Goal: Task Accomplishment & Management: Use online tool/utility

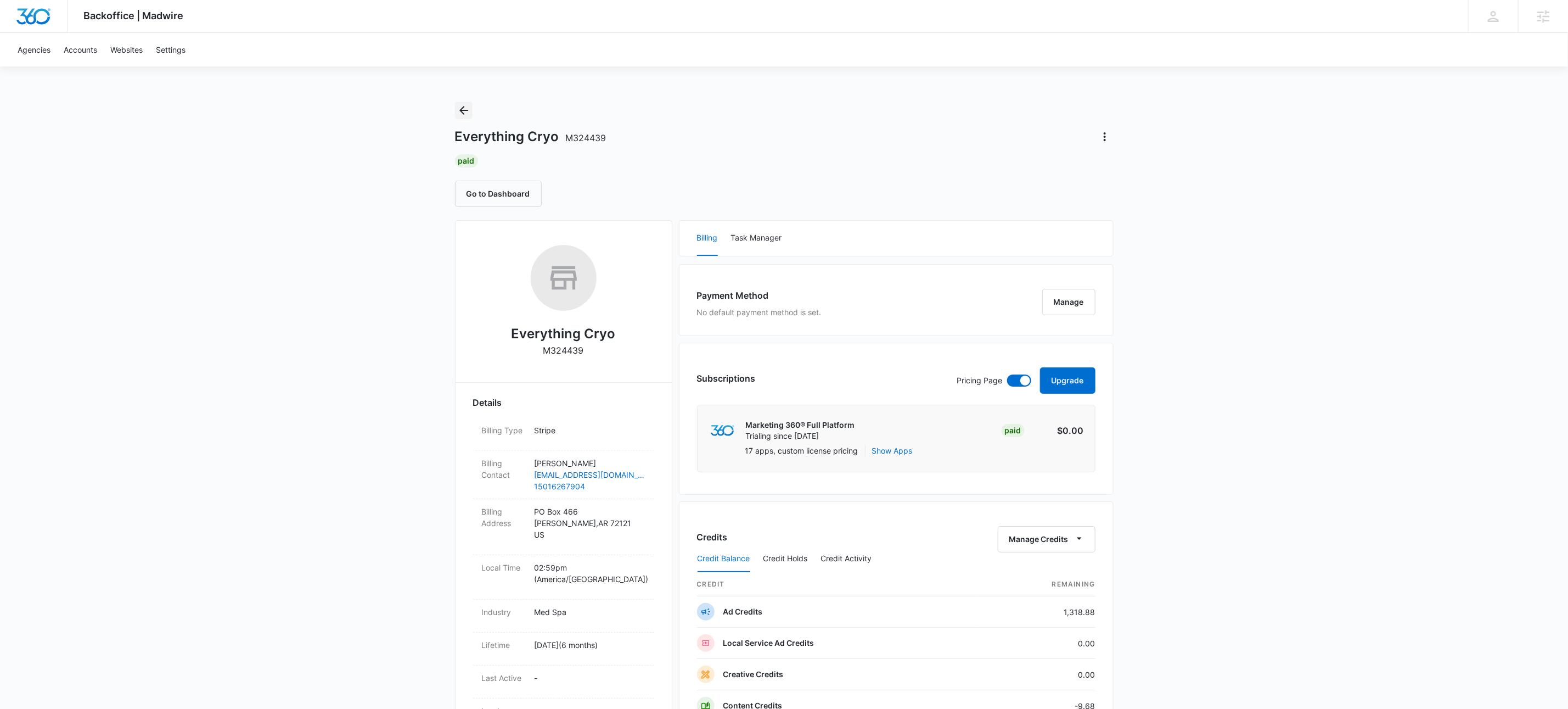
click at [463, 107] on icon "Back" at bounding box center [463, 110] width 13 height 13
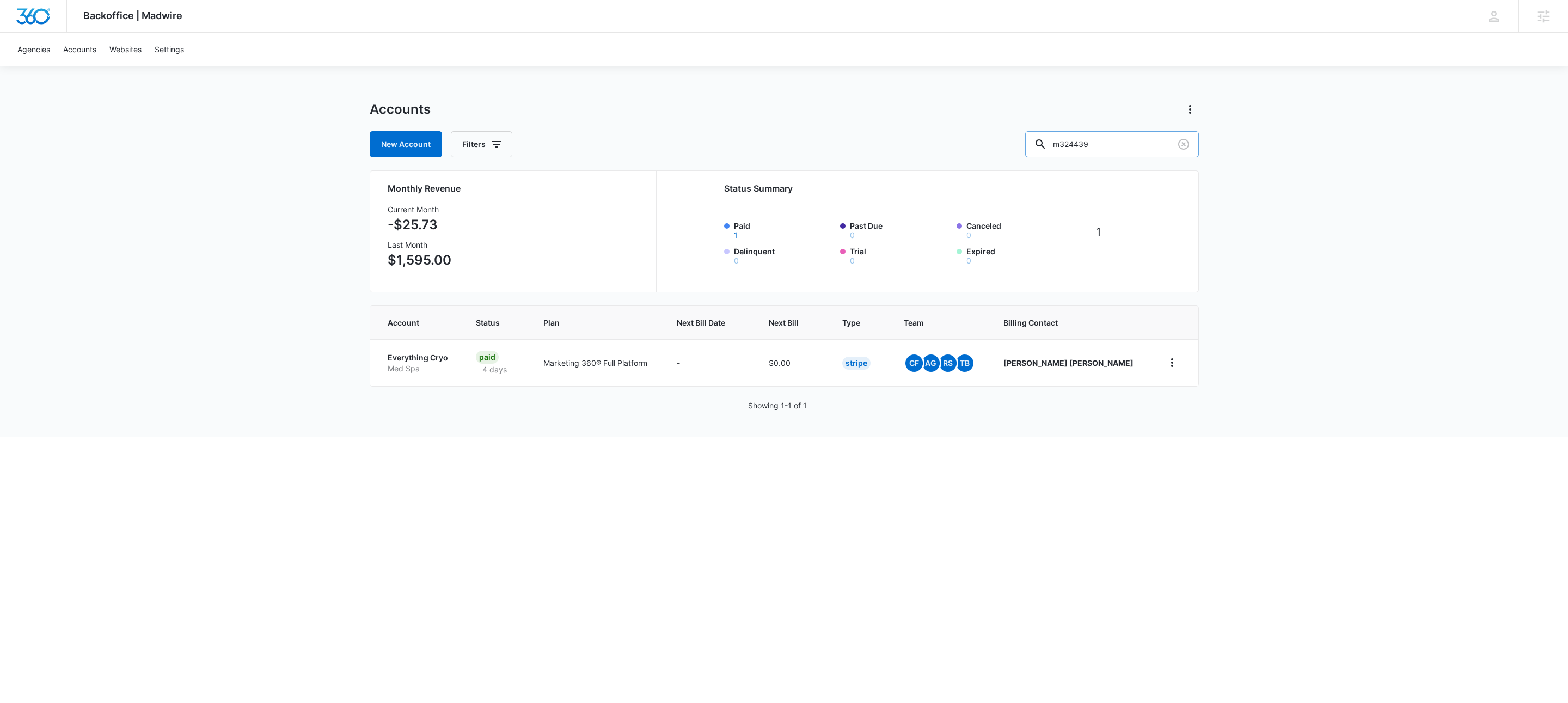
click at [1161, 147] on input "m324439" at bounding box center [1111, 144] width 173 height 26
drag, startPoint x: 1161, startPoint y: 147, endPoint x: 1239, endPoint y: 165, distance: 80.0
click at [1161, 147] on input "m324439" at bounding box center [1111, 144] width 173 height 26
type input "m187126"
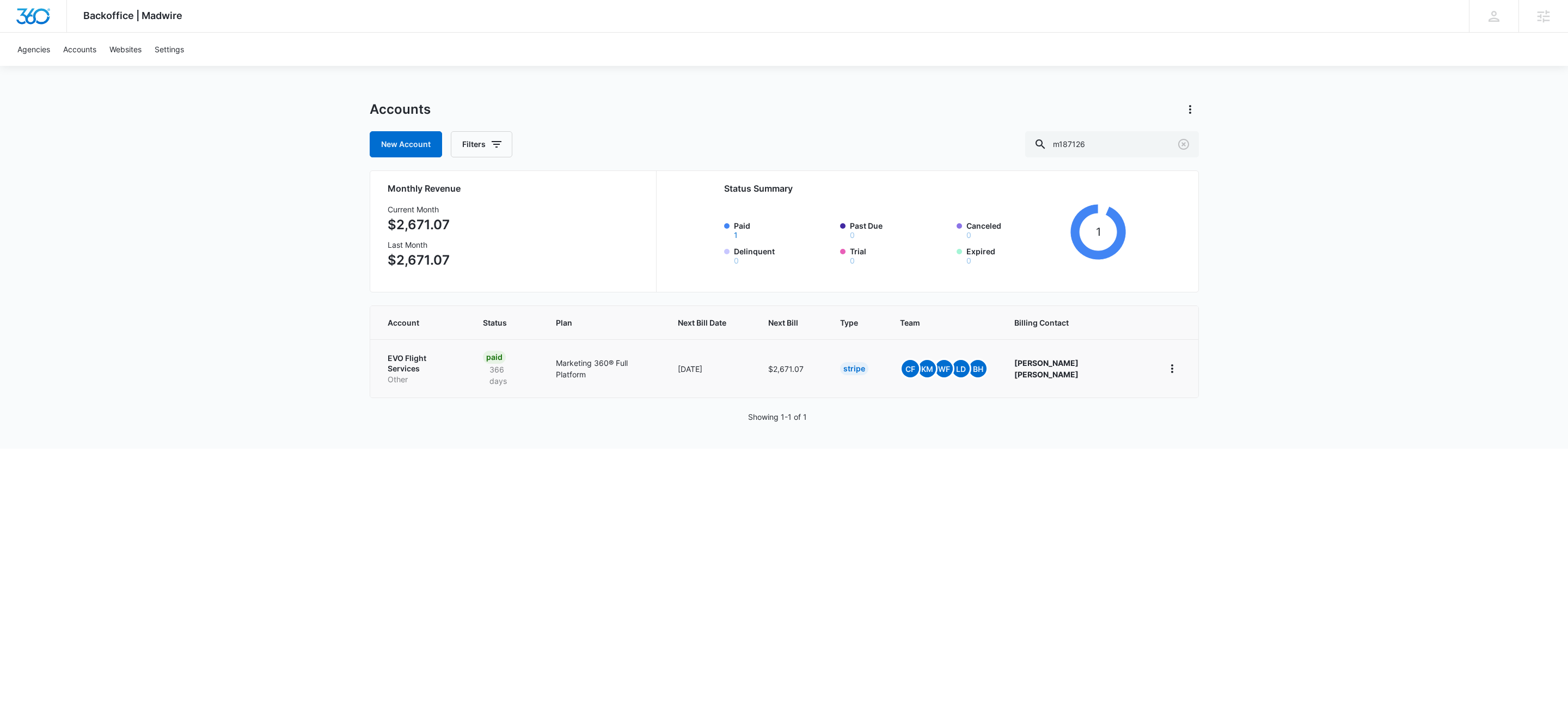
click at [409, 374] on p "Other" at bounding box center [422, 379] width 69 height 11
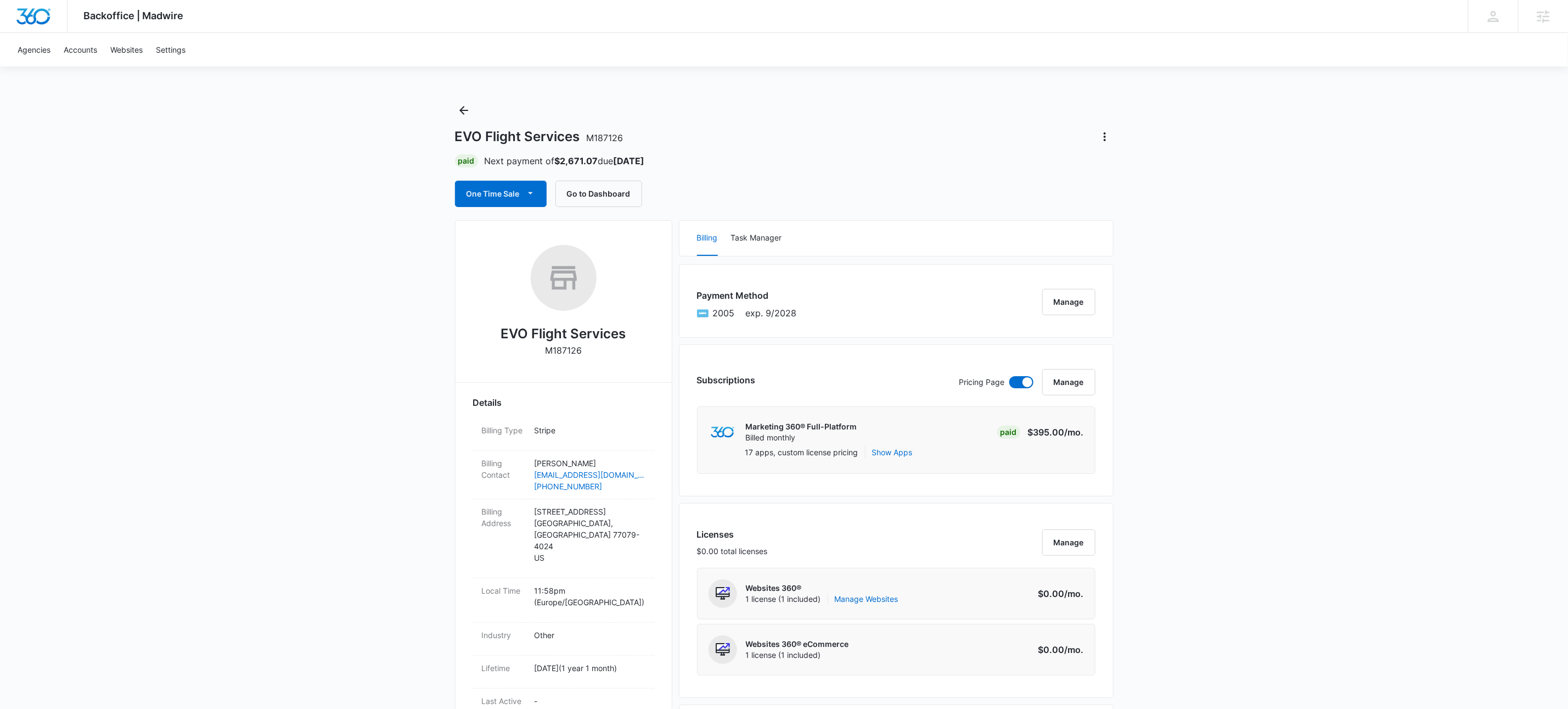
drag, startPoint x: 1365, startPoint y: 635, endPoint x: 1370, endPoint y: 645, distance: 11.2
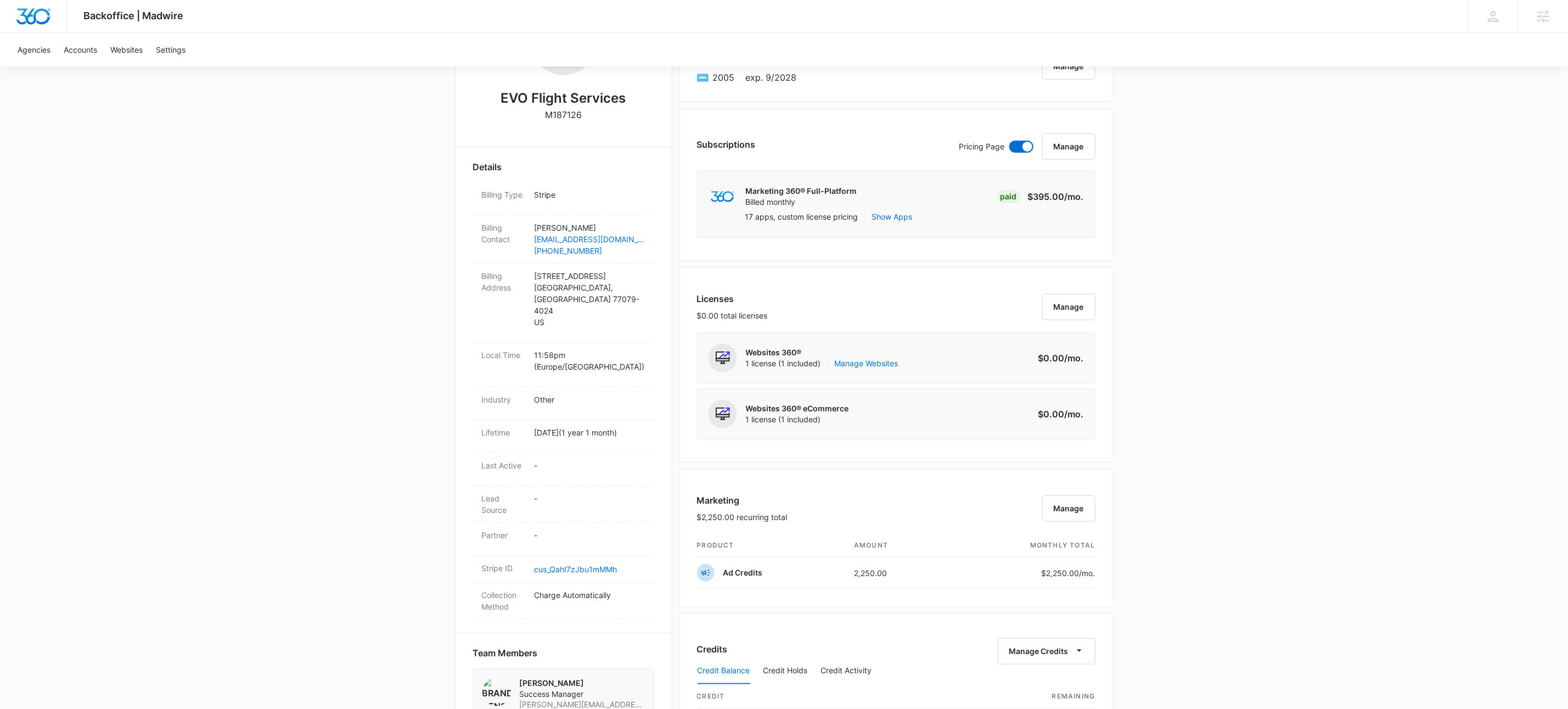
scroll to position [523, 0]
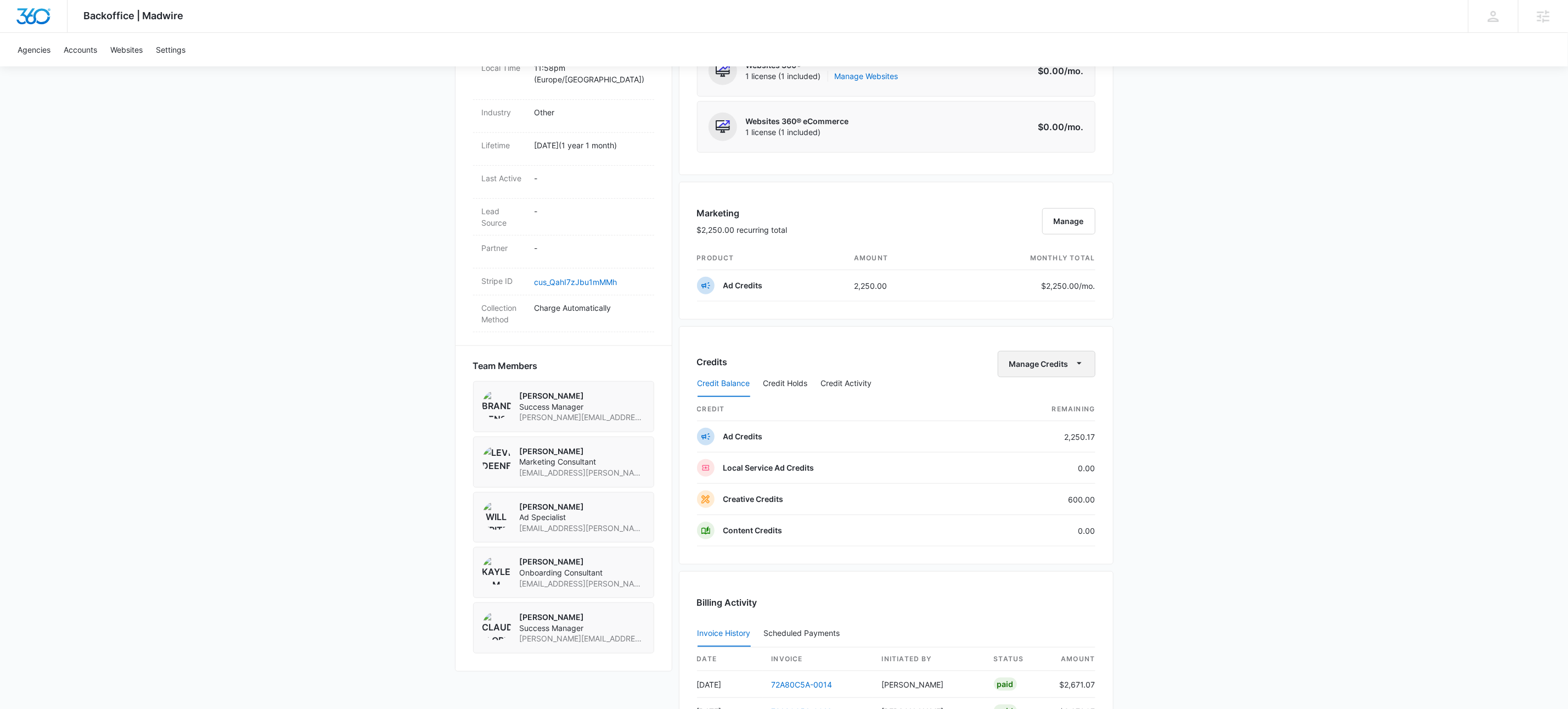
click at [1083, 368] on icon "button" at bounding box center [1079, 363] width 12 height 12
click at [1083, 366] on icon "button" at bounding box center [1079, 363] width 12 height 12
click at [1068, 417] on div "Withdraw Credits" at bounding box center [1062, 420] width 102 height 8
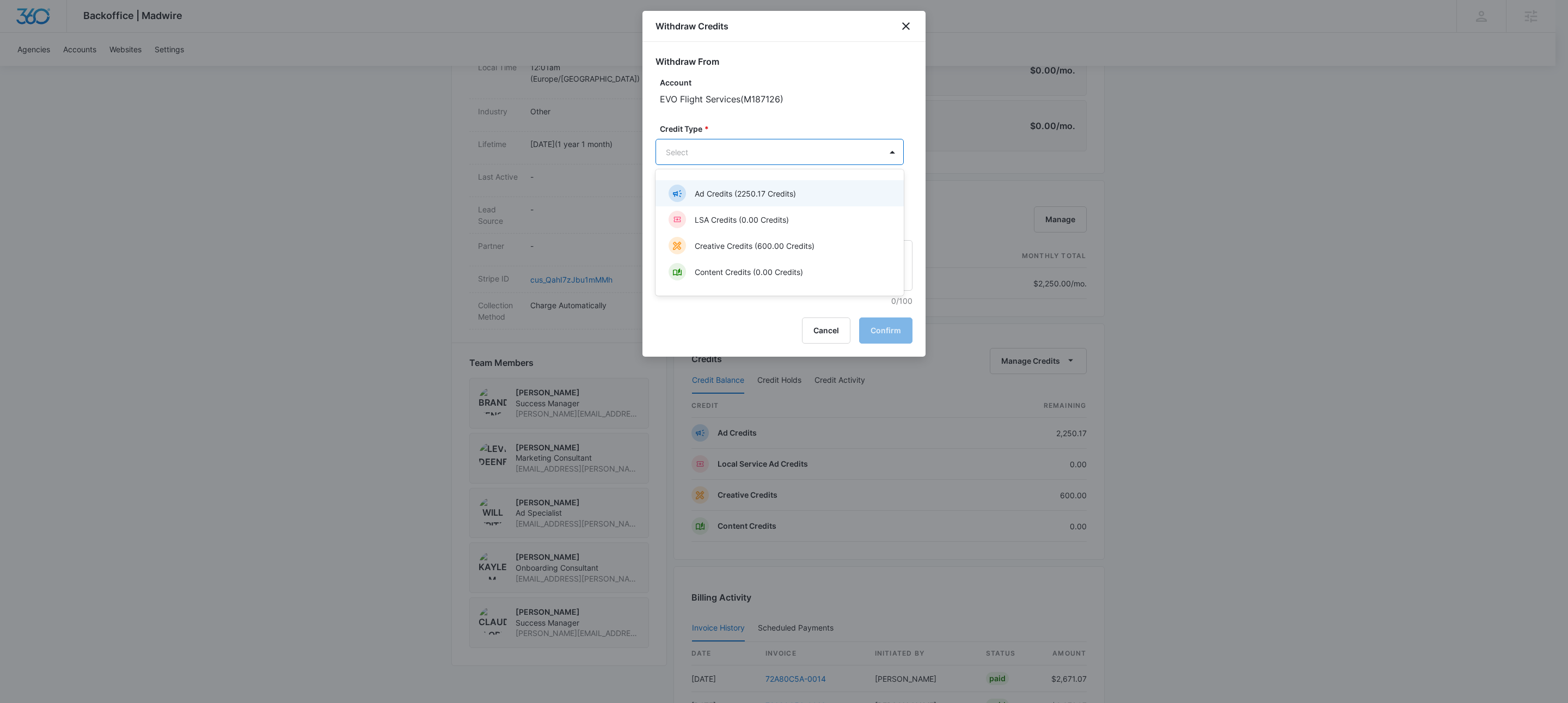
click at [771, 157] on body "Backoffice | Madwire Apps Settings KW Kait Weagraff [EMAIL_ADDRESS][PERSON_NAME…" at bounding box center [784, 239] width 1568 height 1516
click at [699, 195] on p "Ad Credits (2250.17 Credits)" at bounding box center [745, 194] width 101 height 12
click at [698, 198] on input "Amount *" at bounding box center [741, 203] width 171 height 26
type input "2250"
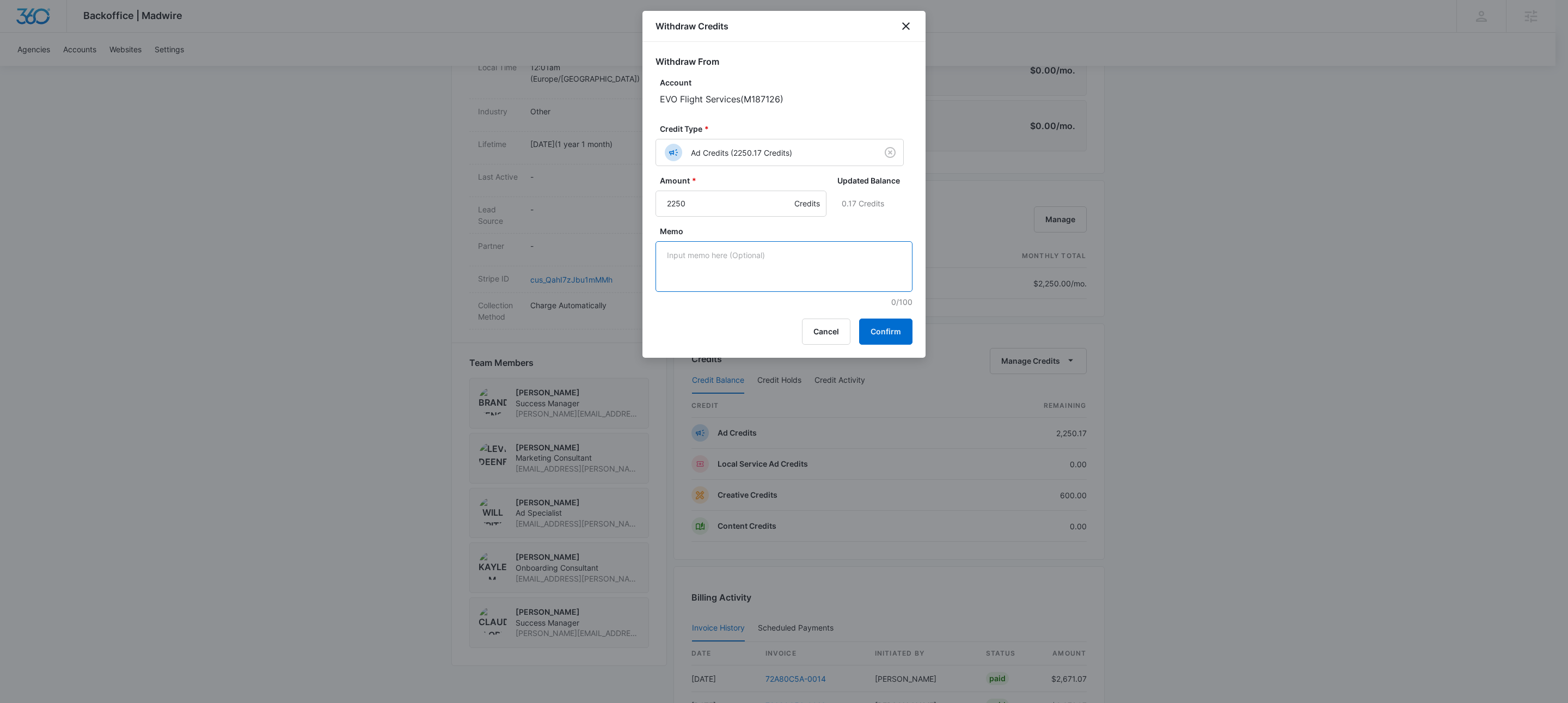
paste textarea "LinkedIn"
type textarea "LinkedIn"
click at [871, 338] on button "Confirm" at bounding box center [886, 331] width 54 height 26
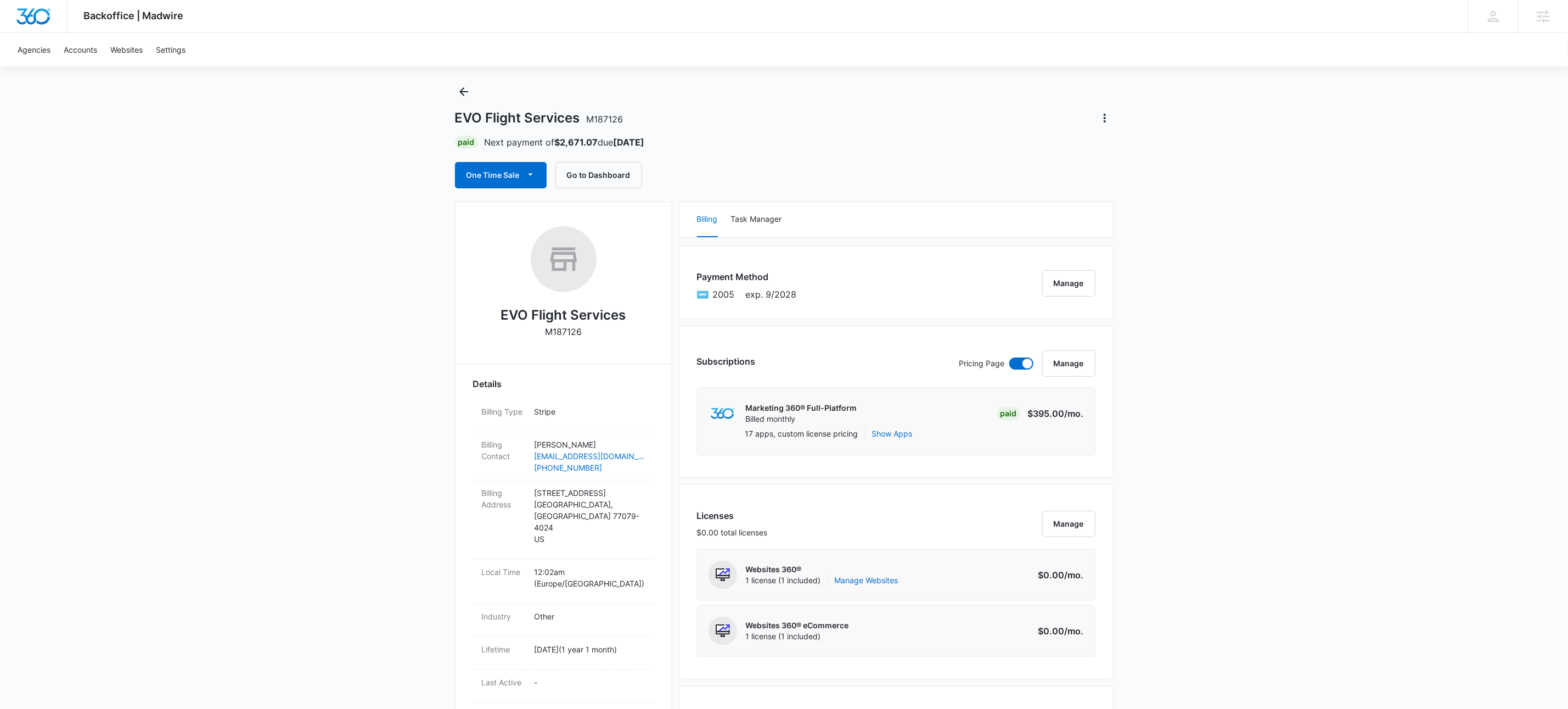
scroll to position [0, 0]
